Goal: Navigation & Orientation: Find specific page/section

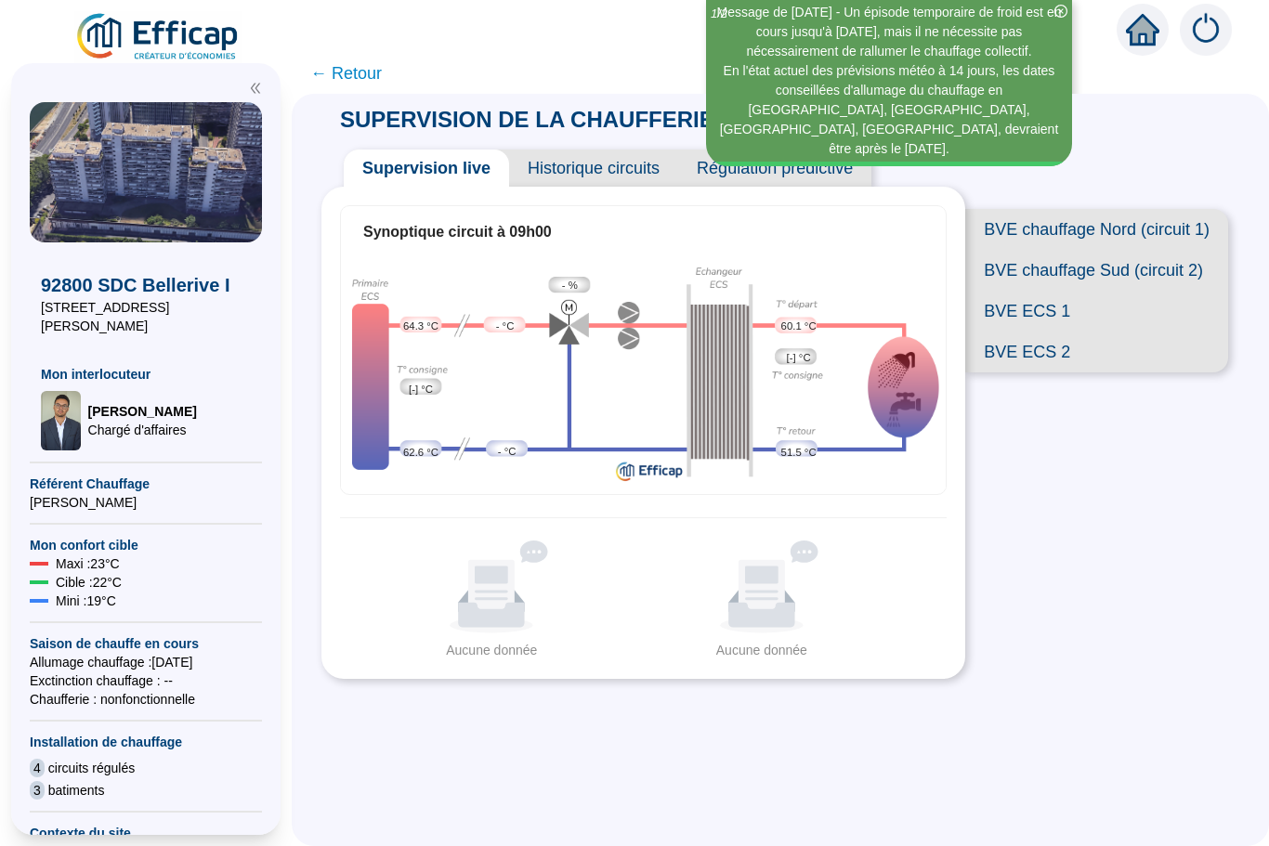
click at [1001, 236] on span "BVE chauffage Nord (circuit 1)" at bounding box center [1096, 229] width 263 height 41
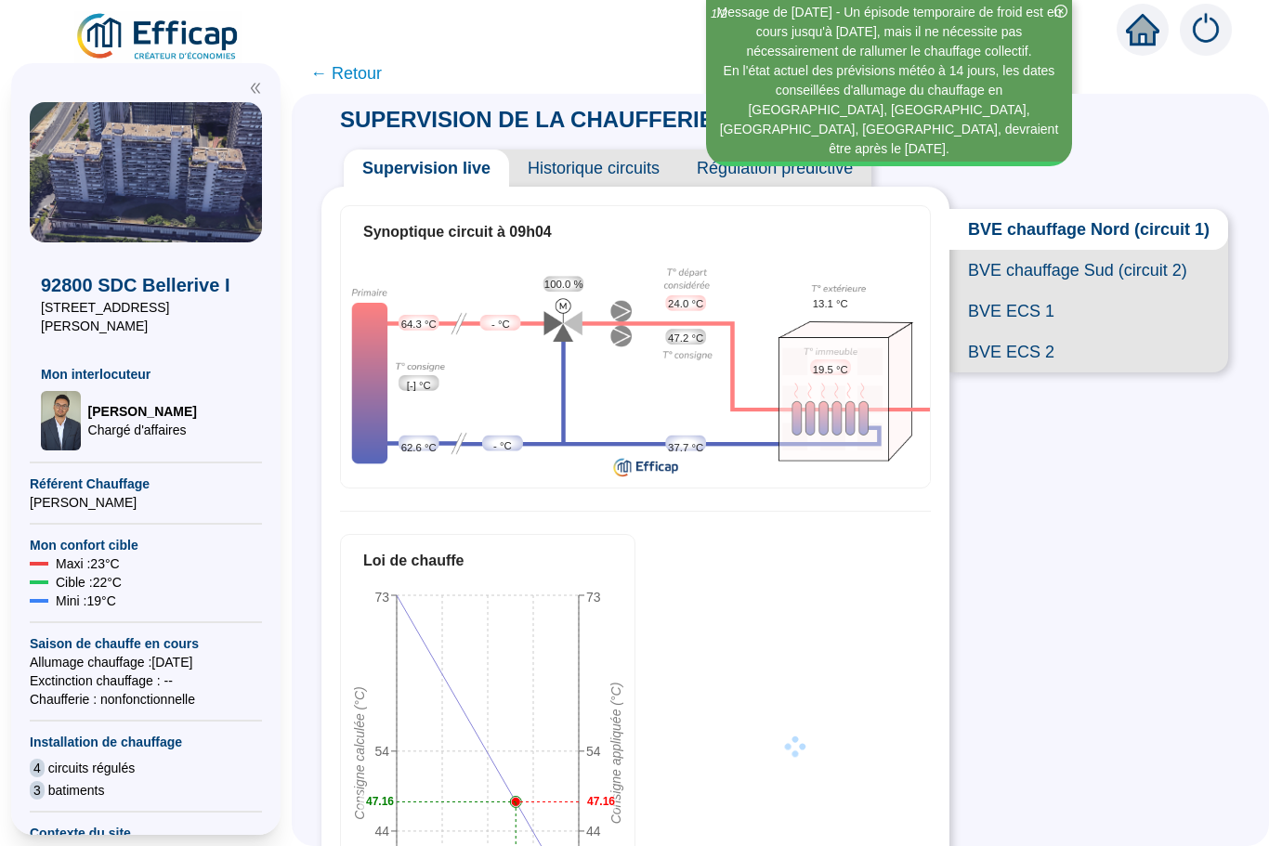
click at [991, 268] on span "BVE chauffage Sud (circuit 2)" at bounding box center [1088, 270] width 279 height 41
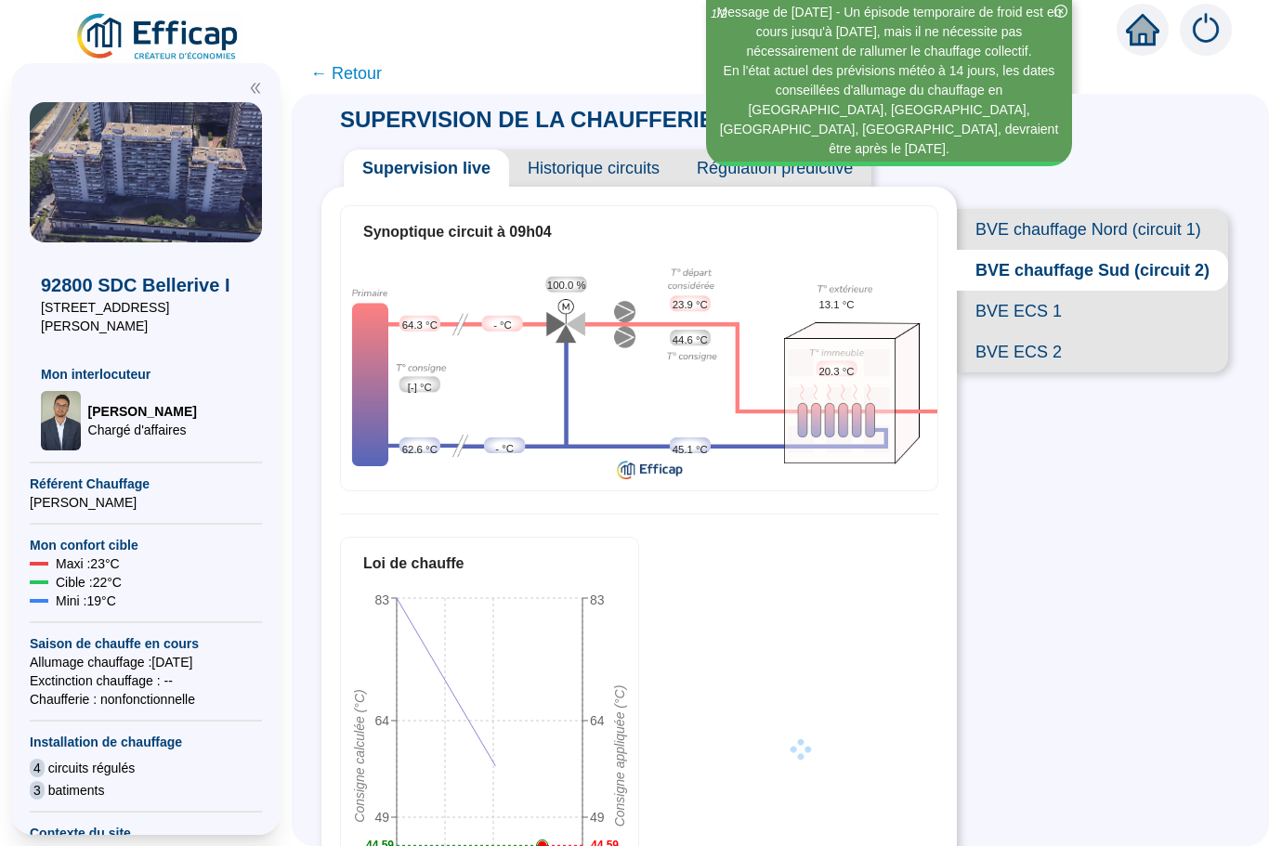
click at [1000, 311] on span "BVE ECS 1" at bounding box center [1092, 311] width 271 height 41
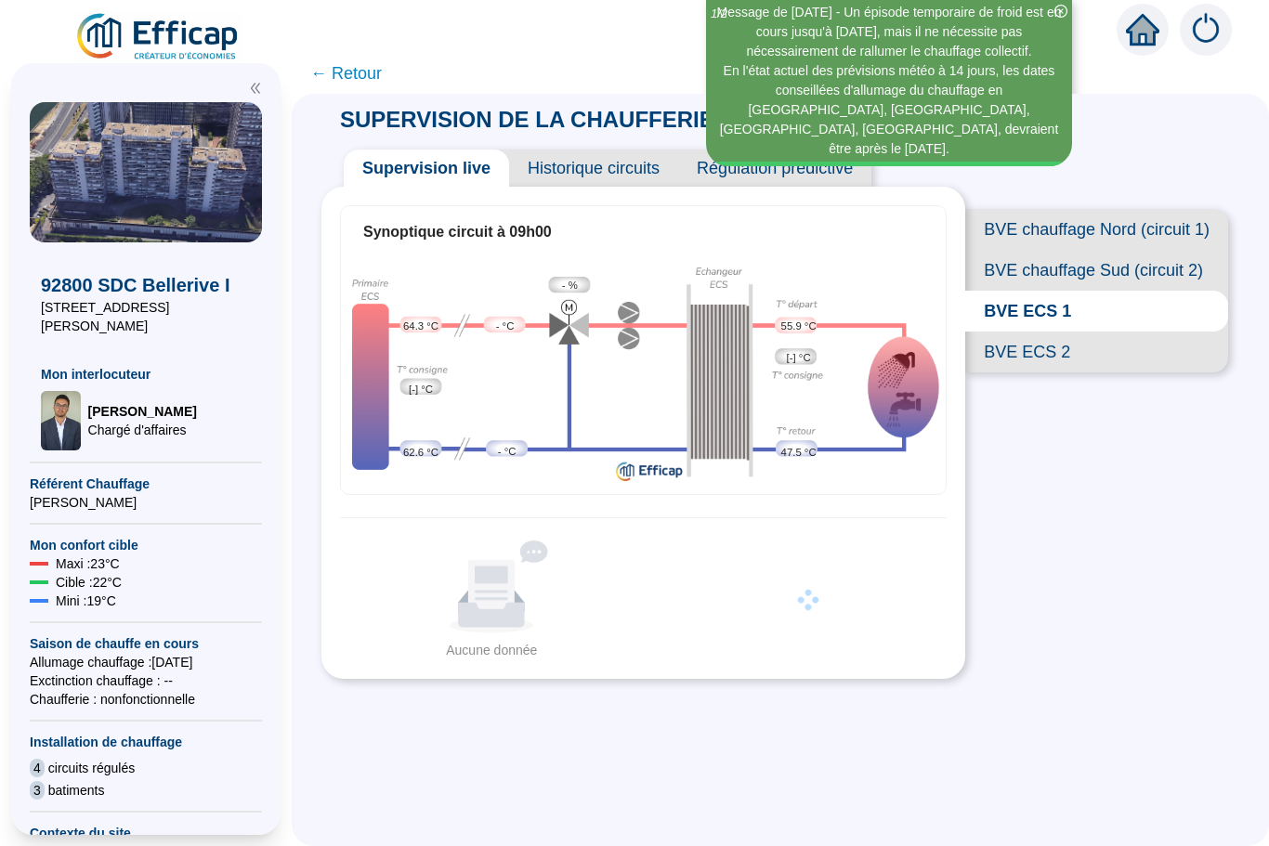
click at [1014, 348] on span "BVE ECS 2" at bounding box center [1096, 352] width 263 height 41
